Goal: Task Accomplishment & Management: Manage account settings

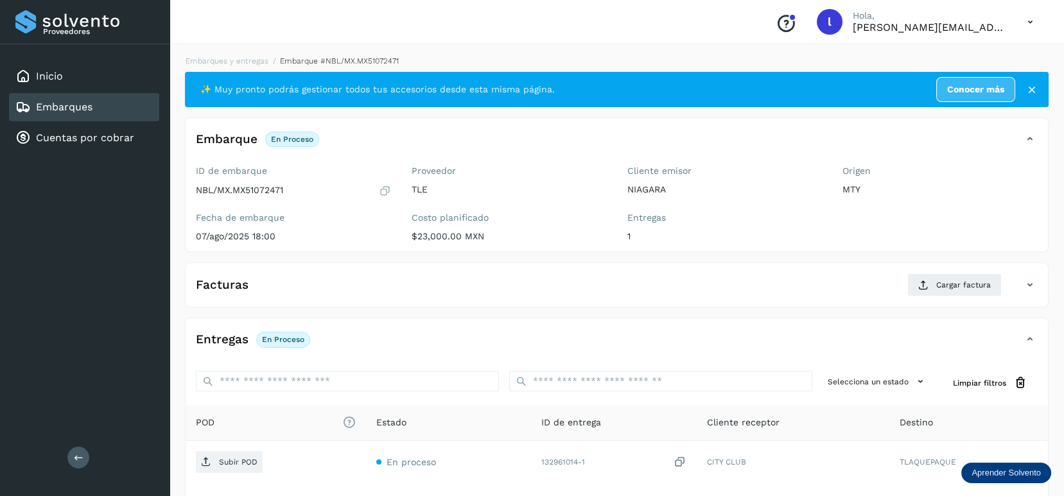
click at [87, 112] on link "Embarques" at bounding box center [64, 107] width 57 height 12
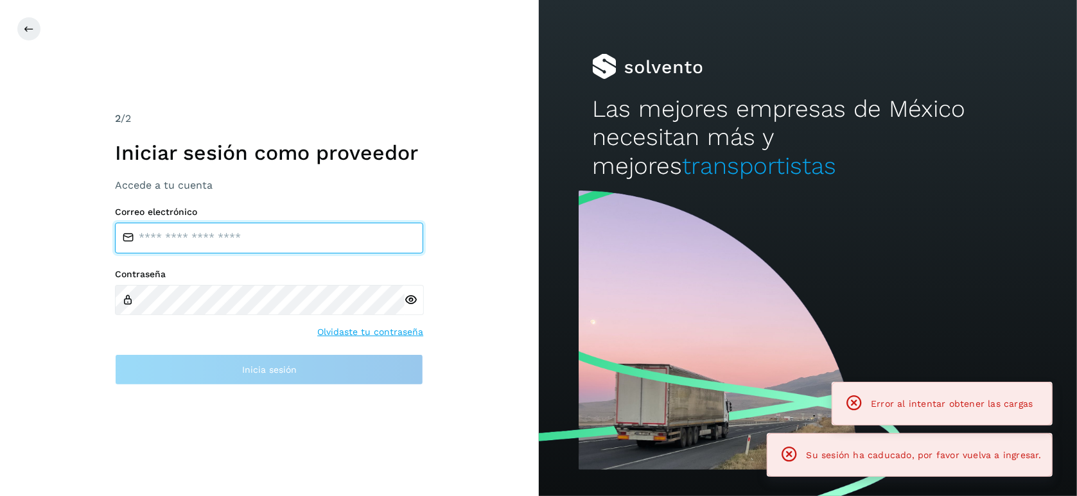
type input "**********"
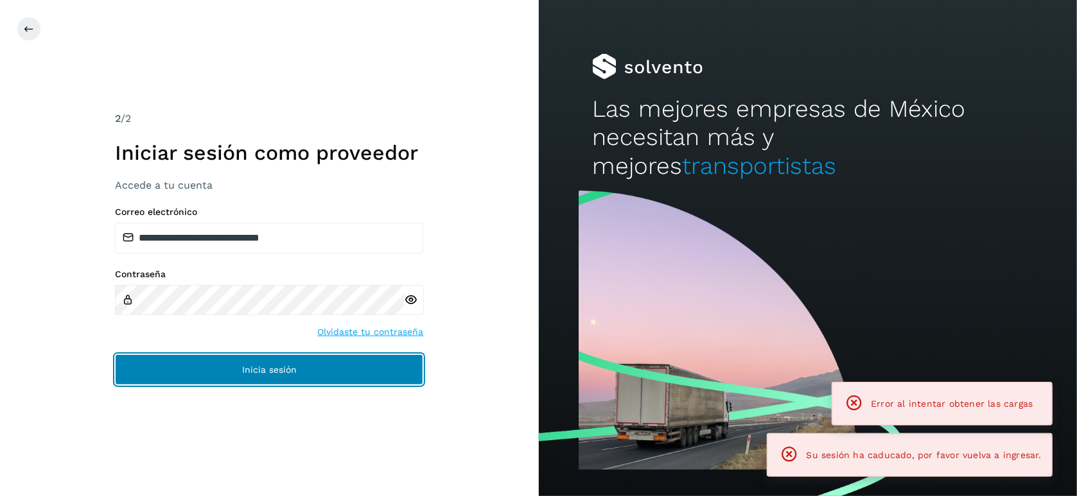
click at [295, 369] on span "Inicia sesión" at bounding box center [269, 369] width 55 height 9
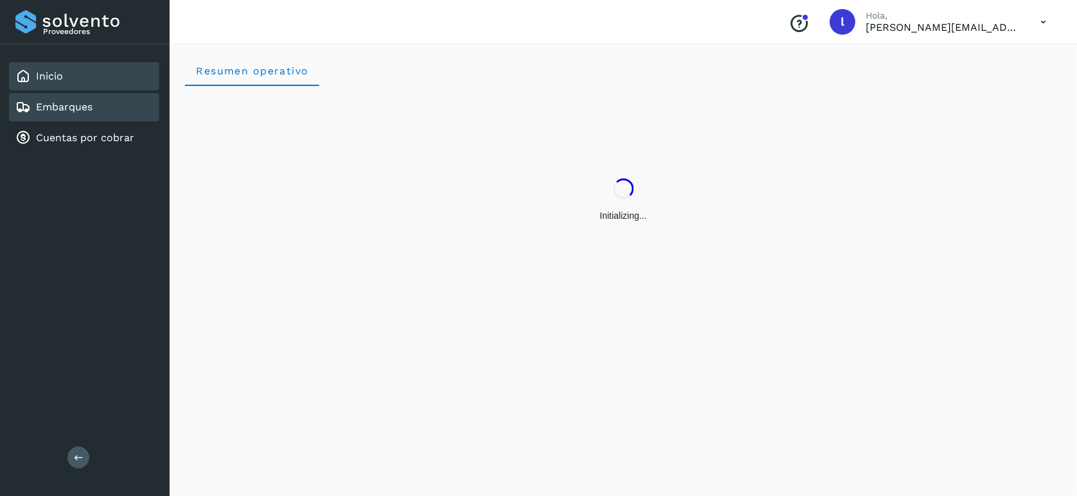
click at [74, 111] on link "Embarques" at bounding box center [64, 107] width 57 height 12
